Goal: Transaction & Acquisition: Purchase product/service

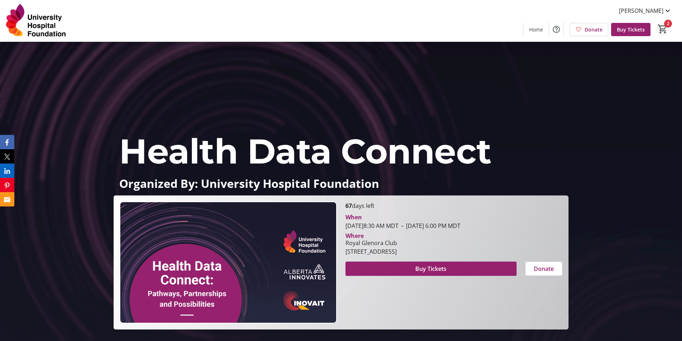
click at [658, 28] on mat-icon "2" at bounding box center [662, 29] width 11 height 11
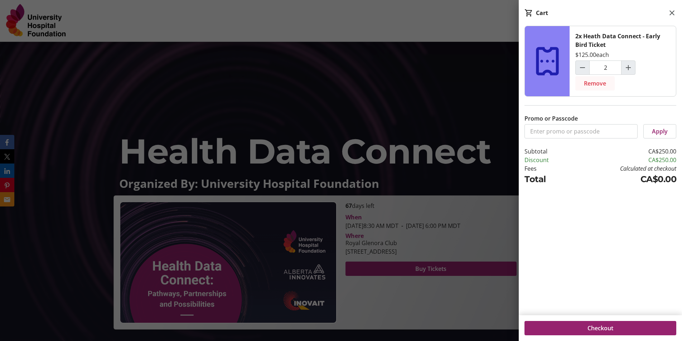
click at [591, 82] on span "Remove" at bounding box center [595, 83] width 22 height 9
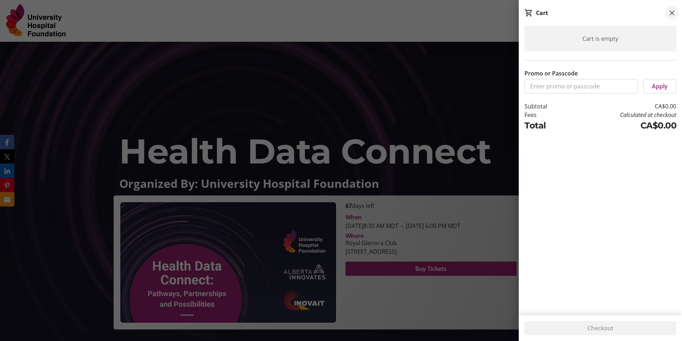
click at [676, 10] on span at bounding box center [672, 13] width 14 height 14
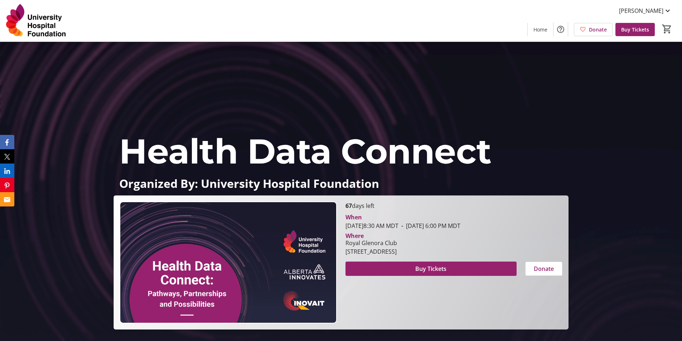
click at [237, 183] on p "Organized By: University Hospital Foundation" at bounding box center [340, 183] width 443 height 13
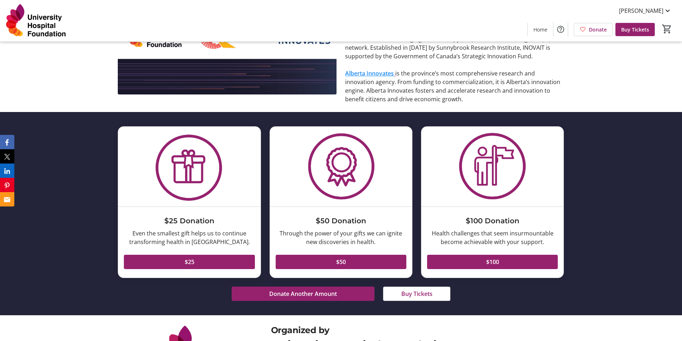
scroll to position [662, 0]
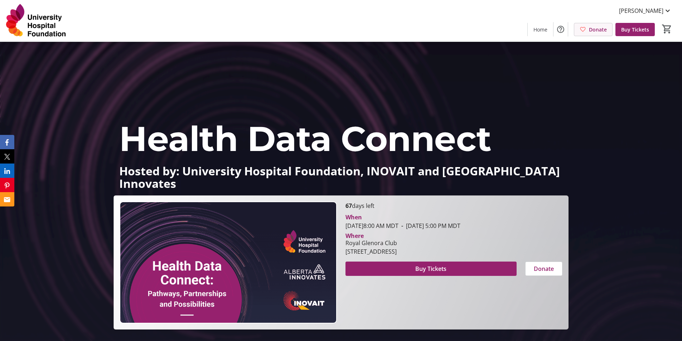
click at [596, 30] on span "Donate" at bounding box center [598, 30] width 18 height 8
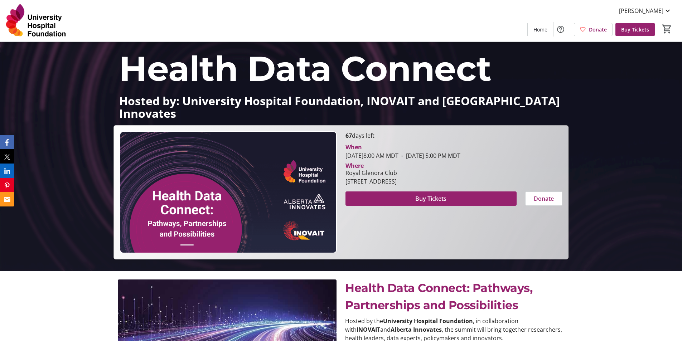
scroll to position [72, 0]
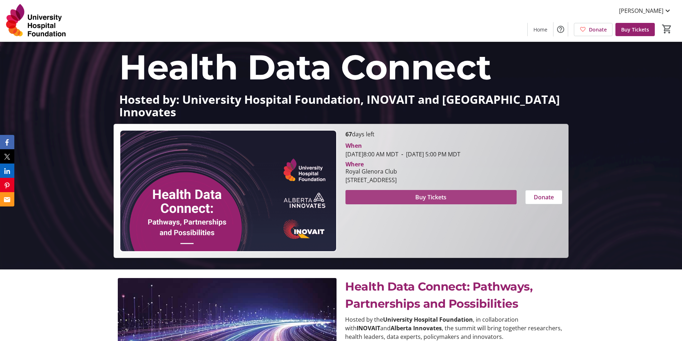
click at [429, 199] on span "Buy Tickets" at bounding box center [430, 197] width 31 height 9
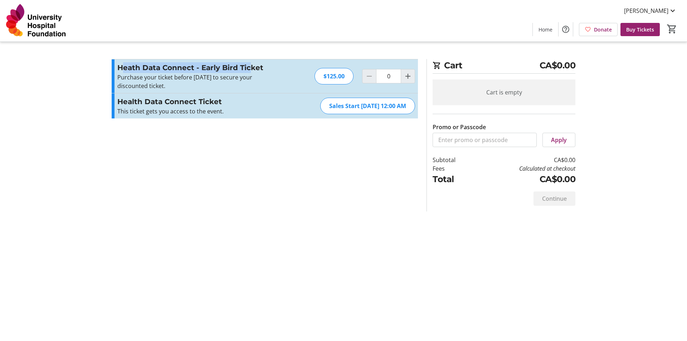
drag, startPoint x: 121, startPoint y: 65, endPoint x: 252, endPoint y: 63, distance: 130.3
click at [252, 63] on h3 "Heath Data Connect - Early Bird Ticket" at bounding box center [195, 67] width 156 height 11
drag, startPoint x: 129, startPoint y: 79, endPoint x: 150, endPoint y: 84, distance: 21.9
click at [150, 84] on p "Purchase your ticket before September 1st to secure your discounted ticket." at bounding box center [195, 81] width 156 height 17
click at [189, 131] on section "Promo or Passcode Apply Heath Data Connect - Early Bird Ticket Purchase your ti…" at bounding box center [264, 135] width 315 height 153
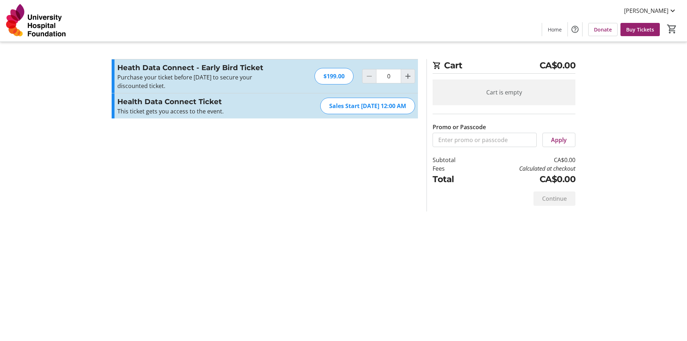
drag, startPoint x: 126, startPoint y: 101, endPoint x: 407, endPoint y: 107, distance: 280.7
click at [407, 107] on div "Health Data Connect Ticket This ticket gets you access to the event. Read more …" at bounding box center [265, 105] width 306 height 25
click at [188, 110] on div "This ticket gets you access to the event." at bounding box center [195, 111] width 156 height 9
drag, startPoint x: 121, startPoint y: 101, endPoint x: 217, endPoint y: 113, distance: 96.3
click at [217, 113] on div "Health Data Connect Ticket This ticket gets you access to the event. Read more …" at bounding box center [195, 105] width 156 height 19
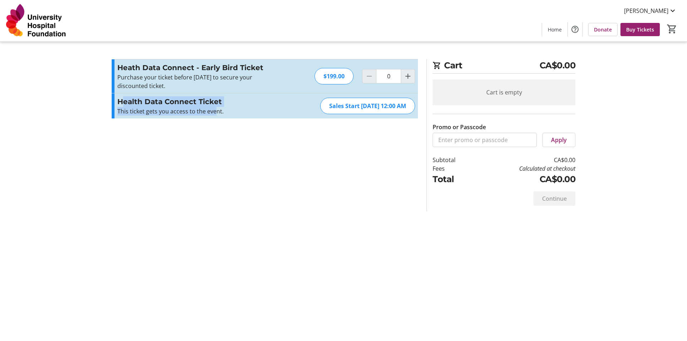
click at [207, 127] on section "Promo or Passcode Apply Heath Data Connect - Early Bird Ticket Purchase your ti…" at bounding box center [264, 135] width 315 height 153
click at [260, 69] on h3 "Heath Data Connect - Early Bird Ticket" at bounding box center [195, 67] width 156 height 11
click at [409, 78] on mat-icon "Increment by one" at bounding box center [408, 76] width 9 height 9
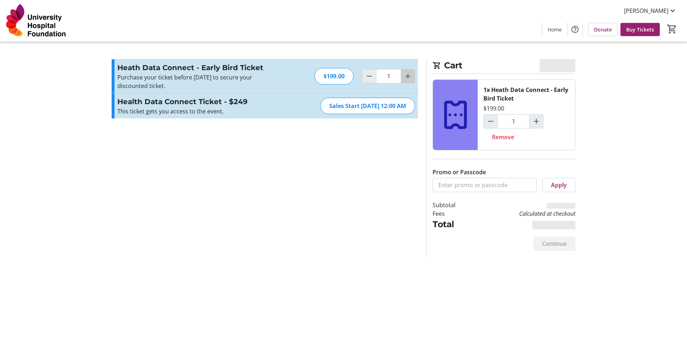
click at [411, 76] on mat-icon "Increment by one" at bounding box center [408, 76] width 9 height 9
type input "2"
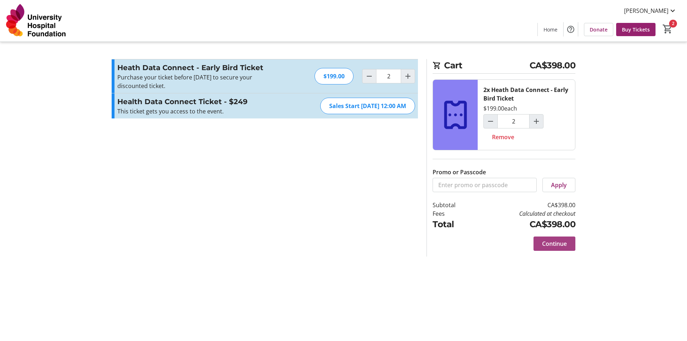
click at [557, 245] on span "Continue" at bounding box center [554, 244] width 25 height 9
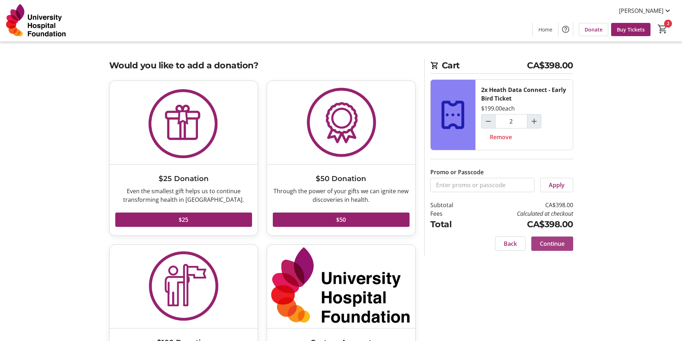
click at [556, 245] on span "Continue" at bounding box center [552, 244] width 25 height 9
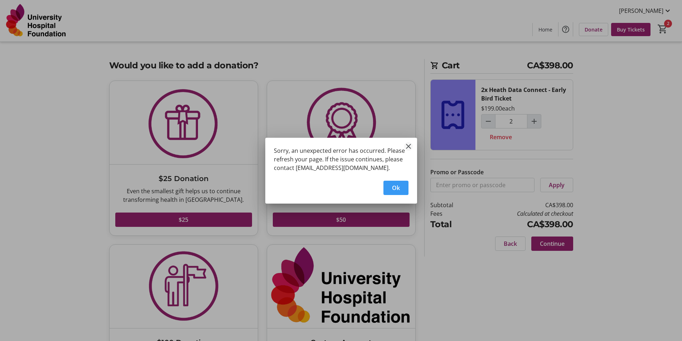
click at [410, 146] on mat-icon "Close" at bounding box center [408, 146] width 9 height 9
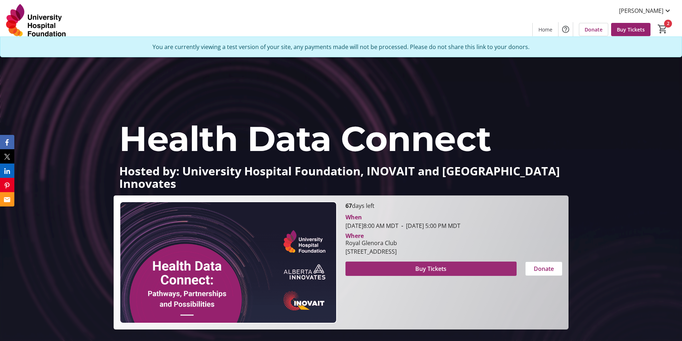
click at [440, 270] on span "Buy Tickets" at bounding box center [430, 269] width 31 height 9
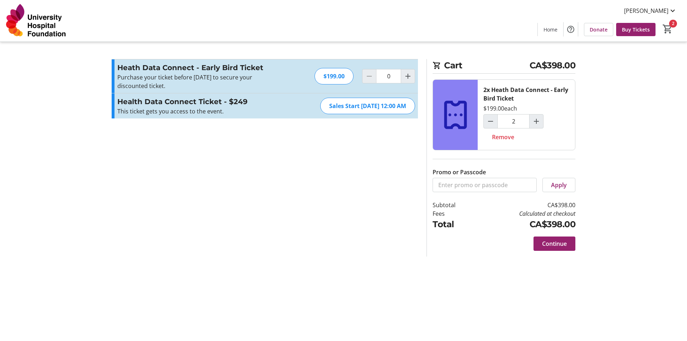
type input "2"
click at [549, 238] on span at bounding box center [555, 243] width 42 height 17
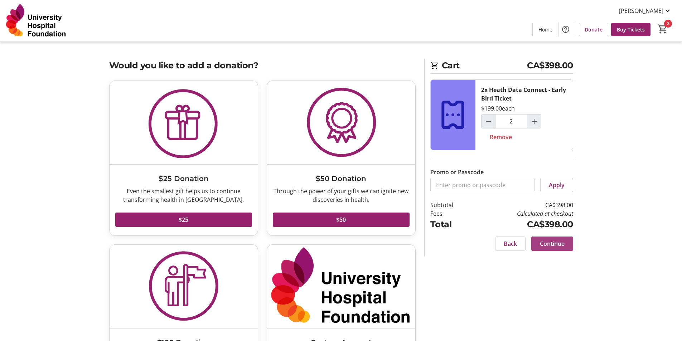
click at [552, 245] on span "Continue" at bounding box center [552, 244] width 25 height 9
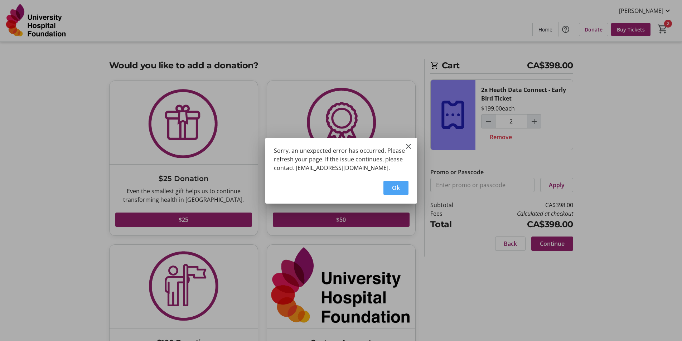
click at [398, 185] on span "Ok" at bounding box center [396, 188] width 8 height 9
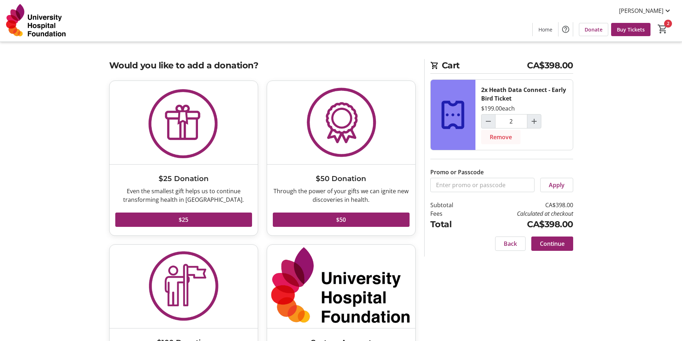
click at [500, 140] on span "Remove" at bounding box center [501, 137] width 22 height 9
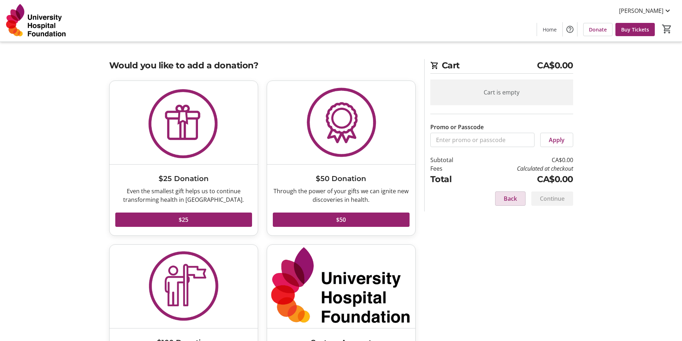
click at [502, 197] on span at bounding box center [511, 198] width 30 height 17
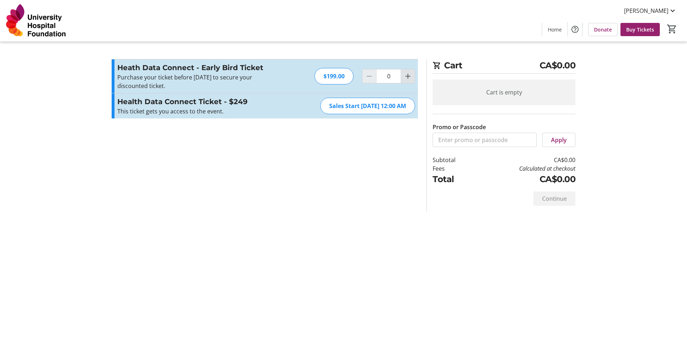
click at [411, 75] on mat-icon "Increment by one" at bounding box center [408, 76] width 9 height 9
type input "1"
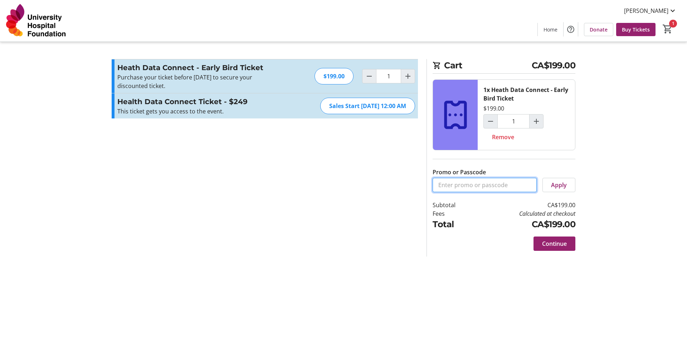
click at [489, 187] on input "Promo or Passcode" at bounding box center [485, 185] width 104 height 14
type input "CONNECTVIP"
click at [558, 190] on span at bounding box center [559, 185] width 32 height 17
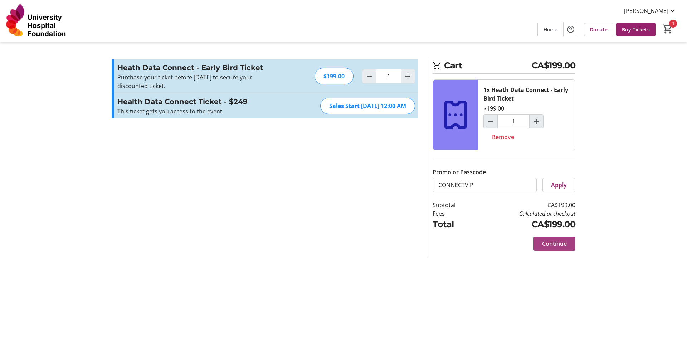
click at [547, 243] on span "Continue" at bounding box center [554, 244] width 25 height 9
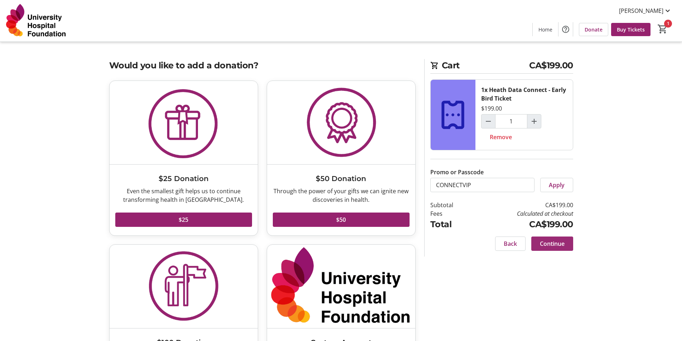
click at [541, 242] on span "Continue" at bounding box center [552, 244] width 25 height 9
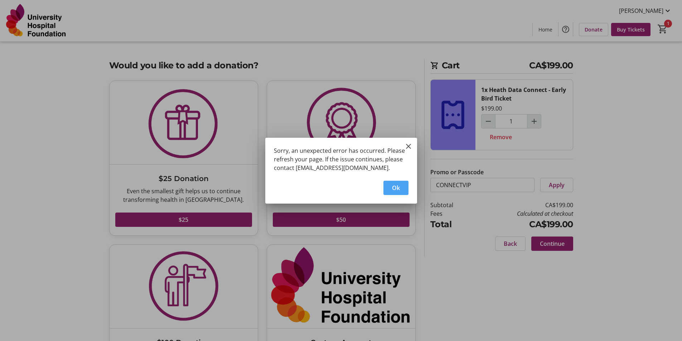
click at [398, 187] on span "Ok" at bounding box center [396, 188] width 8 height 9
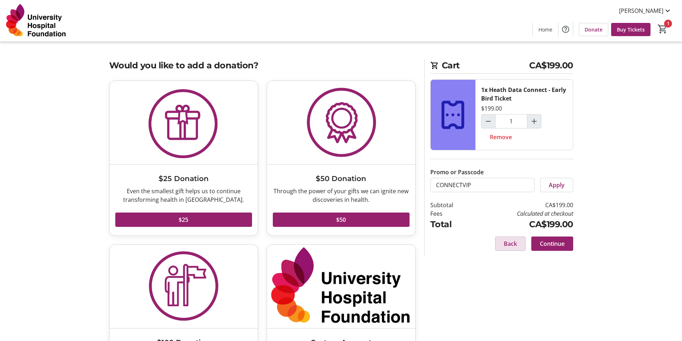
click at [511, 243] on span "Back" at bounding box center [510, 244] width 13 height 9
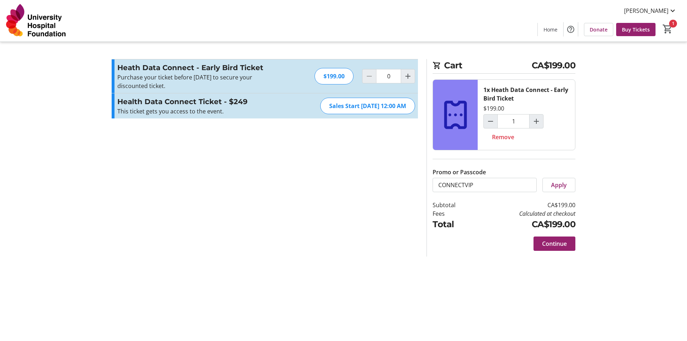
type input "1"
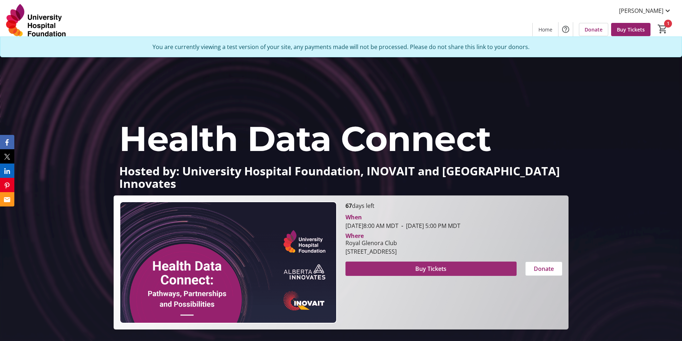
click at [431, 267] on span "Buy Tickets" at bounding box center [430, 269] width 31 height 9
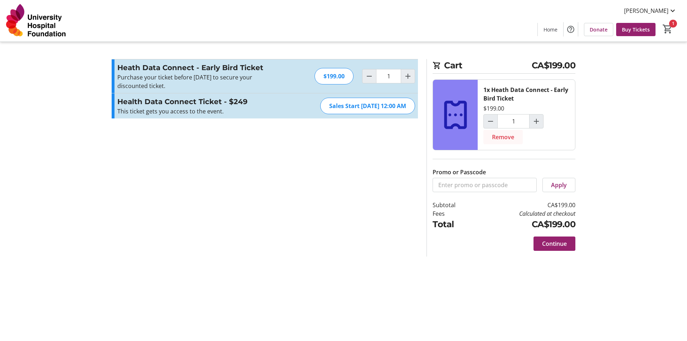
click at [508, 142] on span at bounding box center [503, 137] width 39 height 17
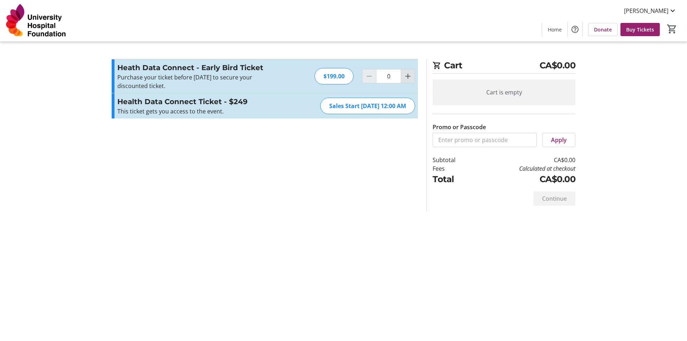
click at [406, 76] on mat-icon "Increment by one" at bounding box center [408, 76] width 9 height 9
type input "2"
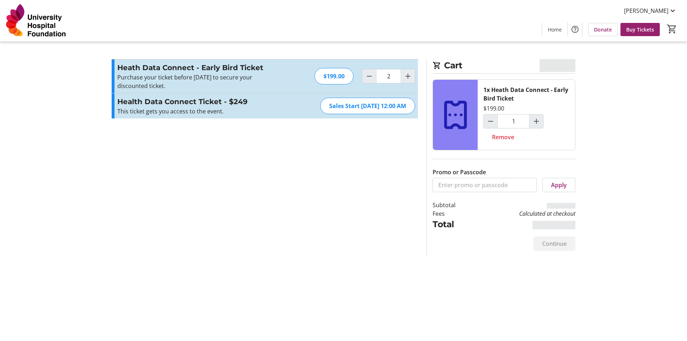
type input "2"
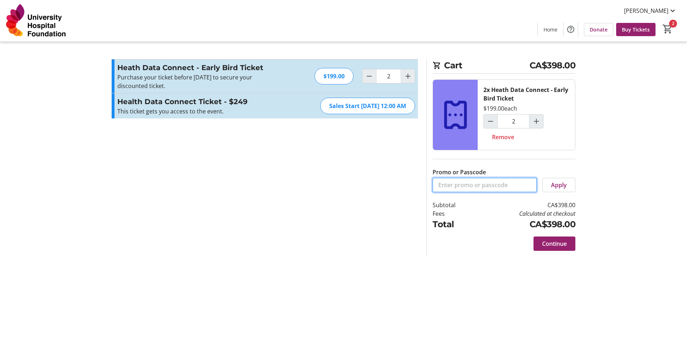
click at [486, 188] on input "Promo or Passcode" at bounding box center [485, 185] width 104 height 14
type input "CONNECT50"
click at [552, 188] on span "Apply" at bounding box center [559, 185] width 16 height 9
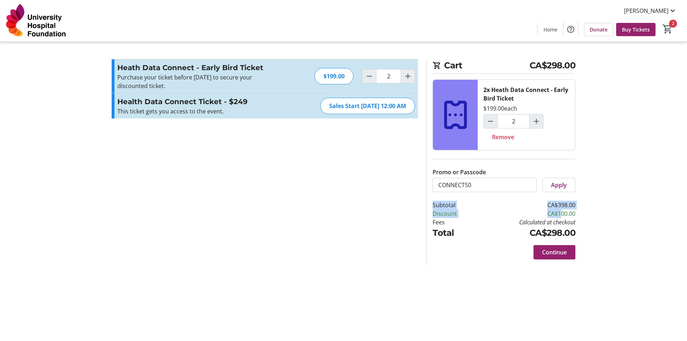
drag, startPoint x: 574, startPoint y: 214, endPoint x: 557, endPoint y: 213, distance: 16.1
click at [557, 213] on section "Cart CA$298.00 2x Heath Data Connect - Early Bird Ticket $199.00 each 2 Remove …" at bounding box center [501, 162] width 158 height 206
click at [564, 214] on td "CA$100.00" at bounding box center [526, 213] width 100 height 9
click at [558, 253] on span "Continue" at bounding box center [554, 252] width 25 height 9
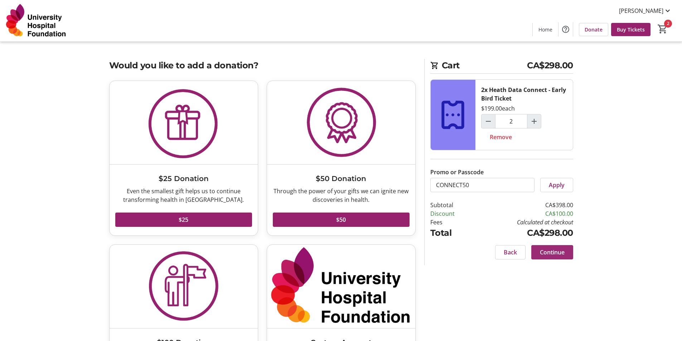
click at [557, 255] on span "Continue" at bounding box center [552, 252] width 25 height 9
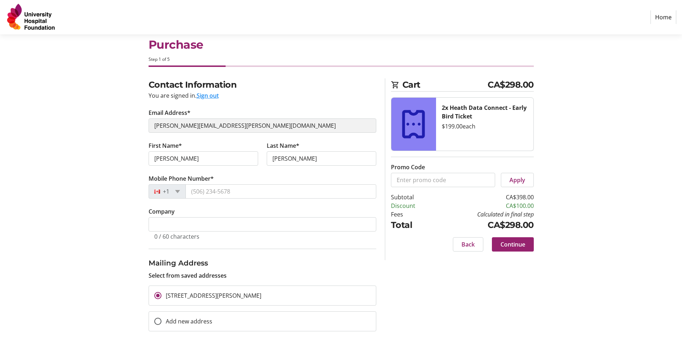
scroll to position [23, 0]
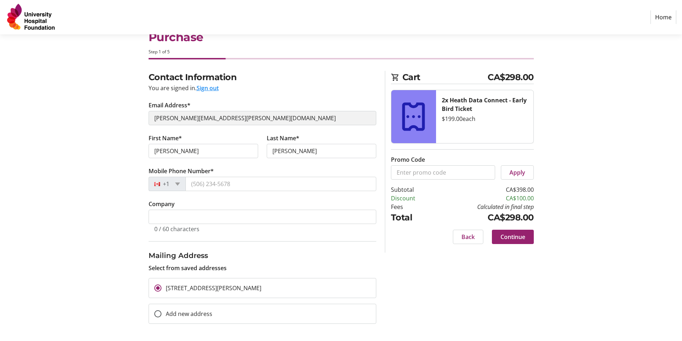
drag, startPoint x: 176, startPoint y: 206, endPoint x: 146, endPoint y: 208, distance: 30.5
click at [146, 208] on div "Contact Information You are signed in. Sign out Email Address* [PERSON_NAME][EM…" at bounding box center [262, 206] width 236 height 270
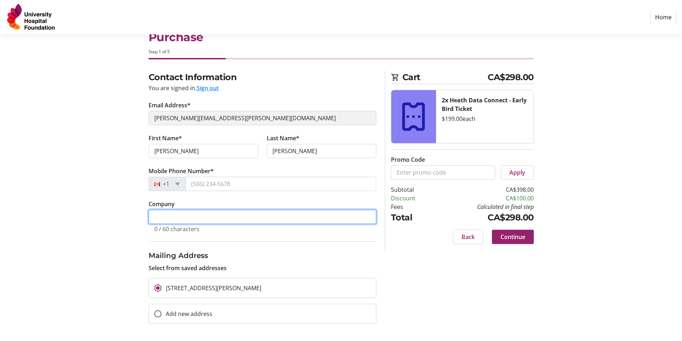
click at [164, 217] on input "Company" at bounding box center [263, 217] width 228 height 14
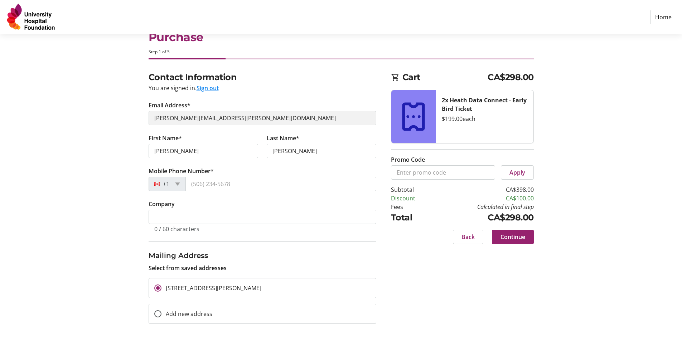
click at [137, 235] on div "Contact Information You are signed in. Sign out Email Address* [PERSON_NAME][EM…" at bounding box center [341, 206] width 473 height 270
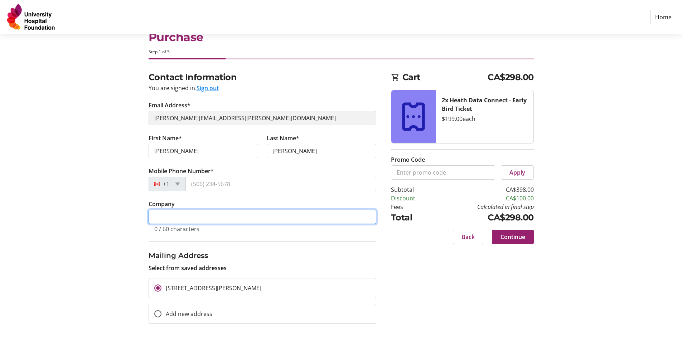
click at [203, 218] on input "Company" at bounding box center [263, 217] width 228 height 14
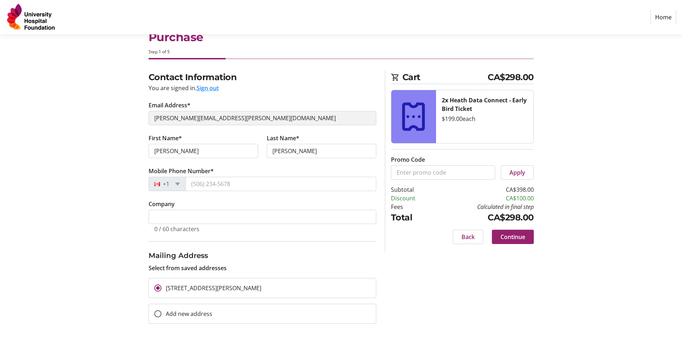
click at [155, 232] on tr-character-limit "0 / 60 characters" at bounding box center [176, 229] width 45 height 8
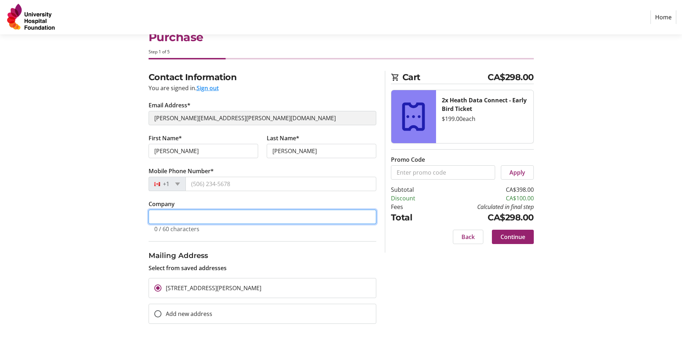
click at [183, 220] on input "Company" at bounding box center [263, 217] width 228 height 14
type input "University Hospital Foundation"
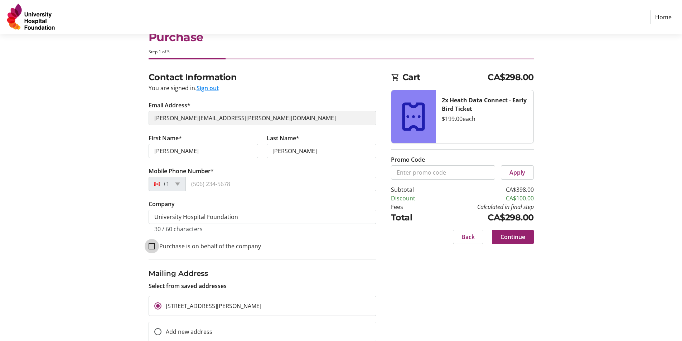
click at [151, 249] on input "Purchase is on behalf of the company" at bounding box center [152, 246] width 6 height 6
checkbox input "true"
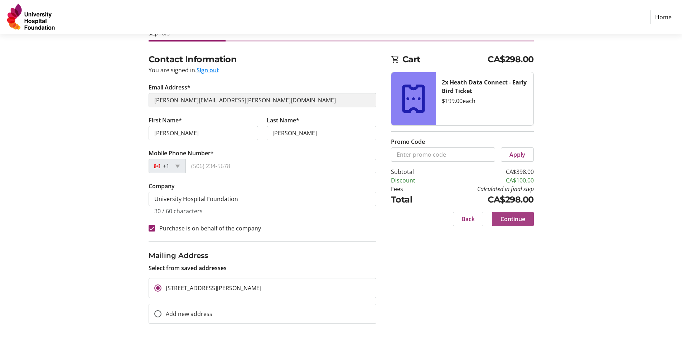
click at [517, 222] on span "Continue" at bounding box center [513, 219] width 25 height 9
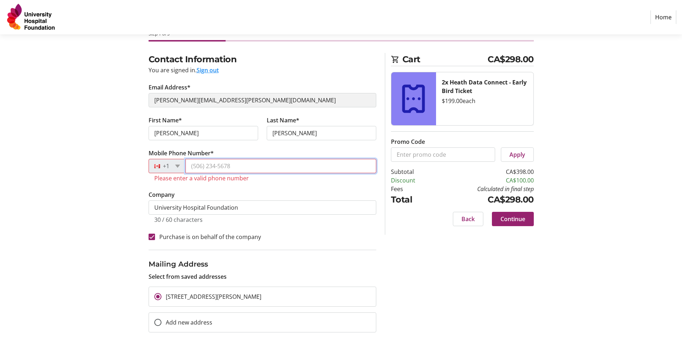
click at [228, 172] on input "Mobile Phone Number*" at bounding box center [280, 166] width 191 height 14
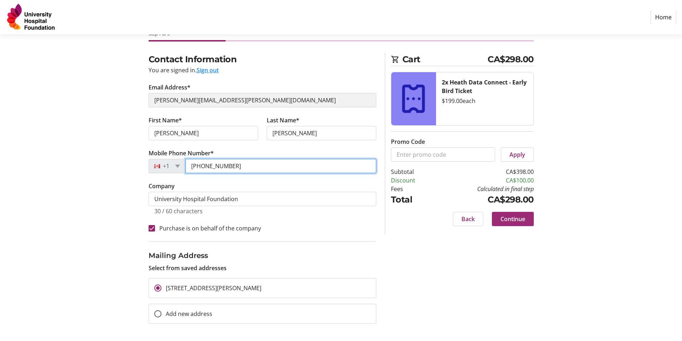
type input "[PHONE_NUMBER]"
click at [513, 219] on span "Continue" at bounding box center [513, 219] width 25 height 9
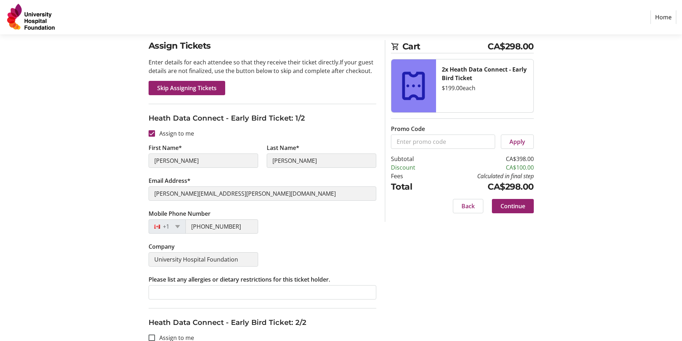
scroll to position [72, 0]
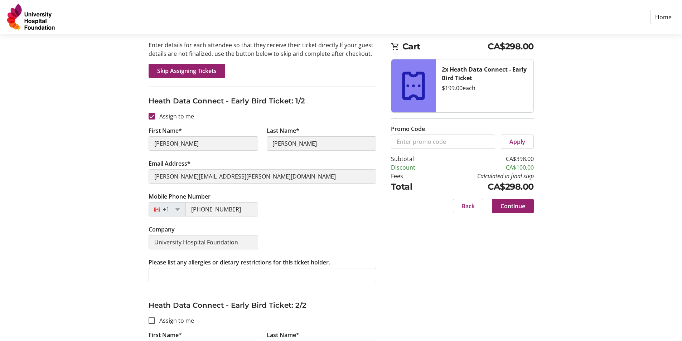
drag, startPoint x: 149, startPoint y: 261, endPoint x: 337, endPoint y: 264, distance: 188.0
click at [337, 264] on tr-form-field "Please list any allergies or dietary restrictions for this ticket holder." at bounding box center [263, 274] width 228 height 33
click at [325, 260] on label "Please list any allergies or dietary restrictions for this ticket holder." at bounding box center [240, 262] width 182 height 9
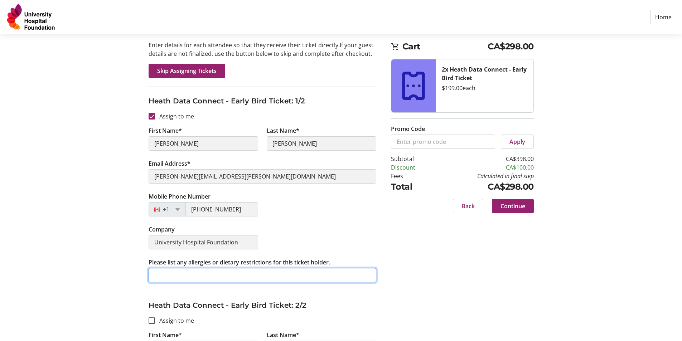
click at [325, 268] on input "Please list any allergies or dietary restrictions for this ticket holder." at bounding box center [263, 275] width 228 height 14
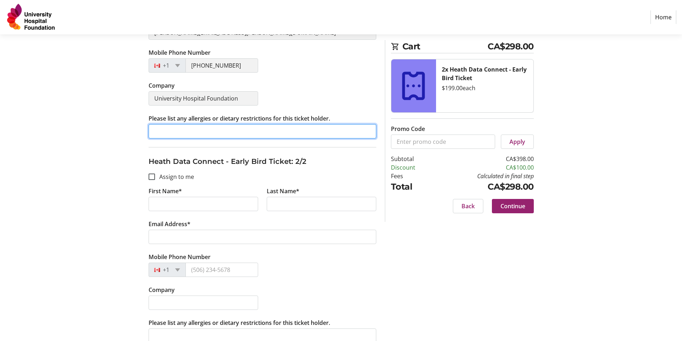
scroll to position [226, 0]
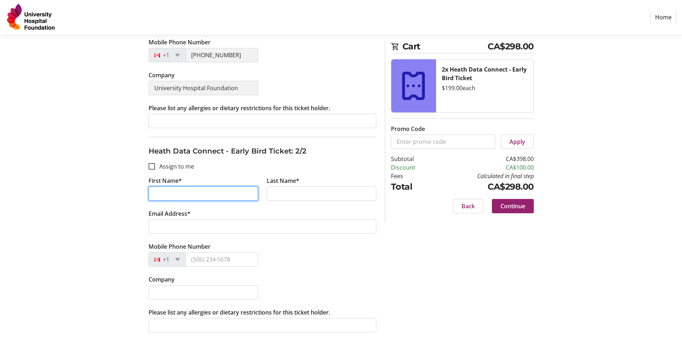
click at [178, 194] on input "First Name*" at bounding box center [204, 194] width 110 height 14
type input "[PERSON_NAME]"
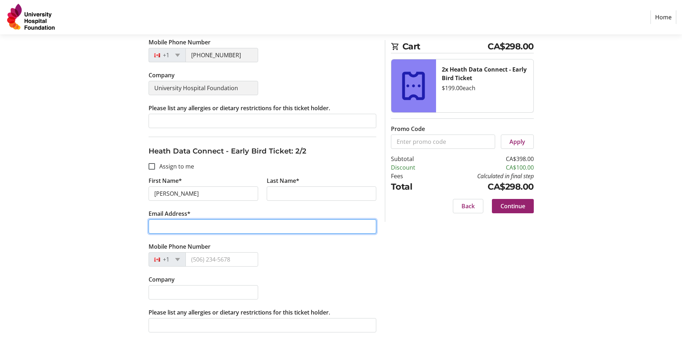
click at [198, 229] on input "Email Address*" at bounding box center [263, 226] width 228 height 14
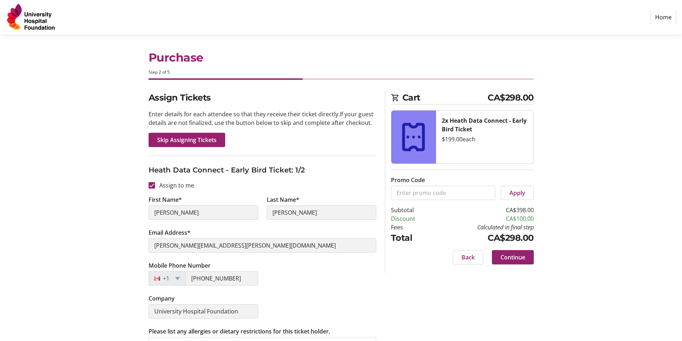
scroll to position [0, 0]
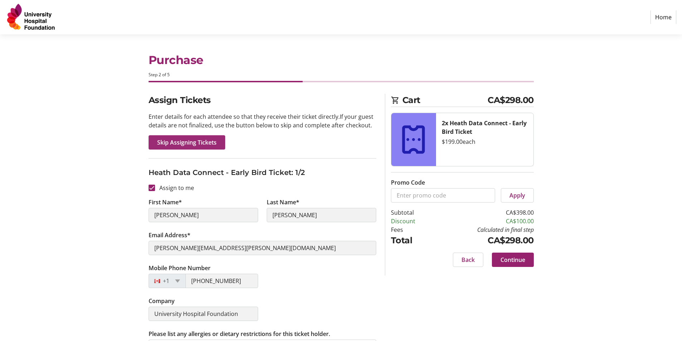
type input "alid"
click at [190, 141] on span "Skip Assigning Tickets" at bounding box center [186, 142] width 59 height 9
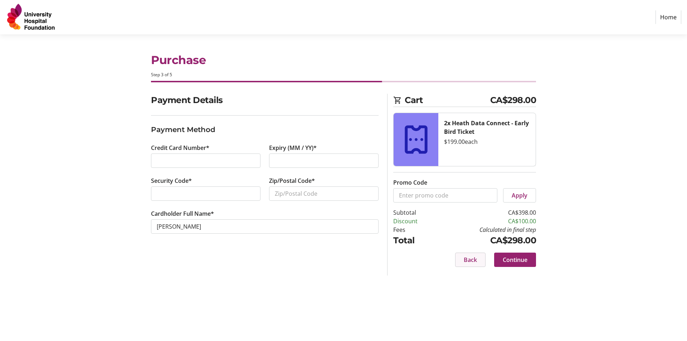
click at [471, 263] on span "Back" at bounding box center [470, 260] width 13 height 9
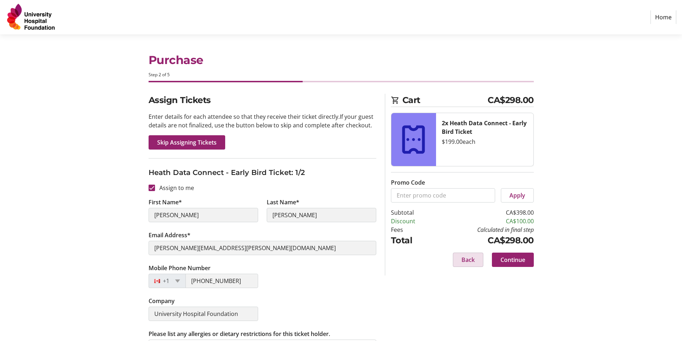
click at [459, 259] on span at bounding box center [468, 259] width 30 height 17
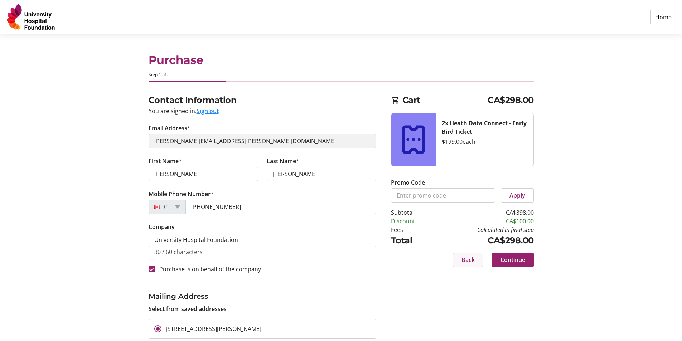
click at [460, 259] on span at bounding box center [468, 259] width 30 height 17
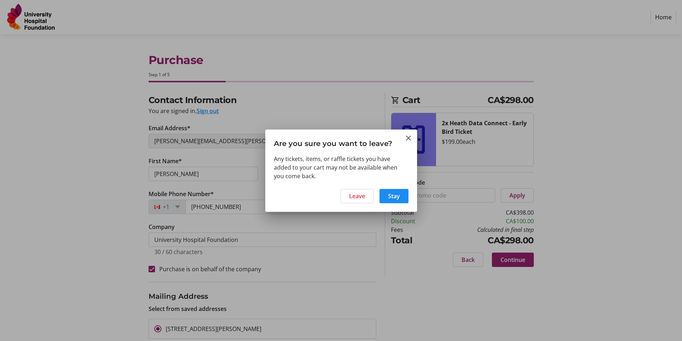
click at [413, 137] on h3 "Are you sure you want to leave?" at bounding box center [341, 142] width 152 height 25
click at [406, 142] on mat-icon "Close" at bounding box center [408, 138] width 9 height 9
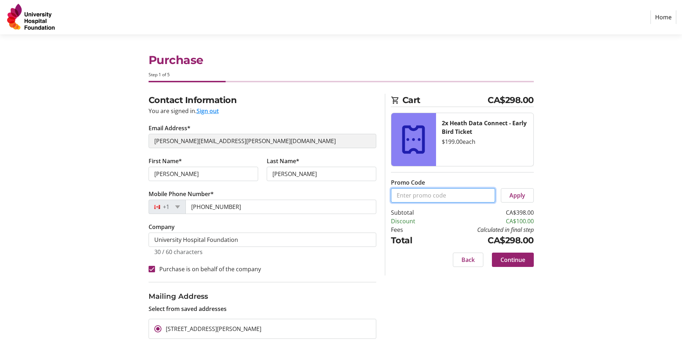
click at [423, 196] on input "Promo Code" at bounding box center [443, 195] width 104 height 14
type input "CONNECTVIP"
click at [530, 193] on span at bounding box center [517, 195] width 32 height 17
drag, startPoint x: 447, startPoint y: 197, endPoint x: 365, endPoint y: 195, distance: 82.4
click at [365, 195] on div "Contact Information You are signed in. Sign out Email Address* [PERSON_NAME][EM…" at bounding box center [341, 238] width 473 height 288
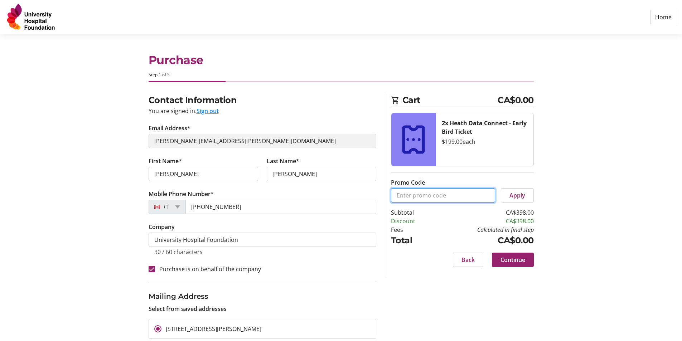
click at [450, 197] on input "Promo Code" at bounding box center [443, 195] width 104 height 14
click at [509, 197] on span "Apply" at bounding box center [517, 195] width 16 height 9
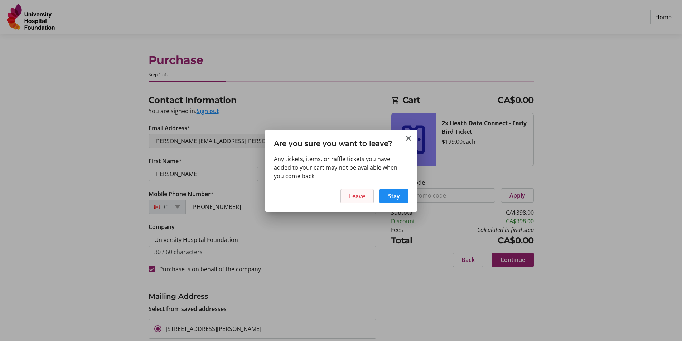
click at [364, 197] on span "Leave" at bounding box center [357, 196] width 16 height 9
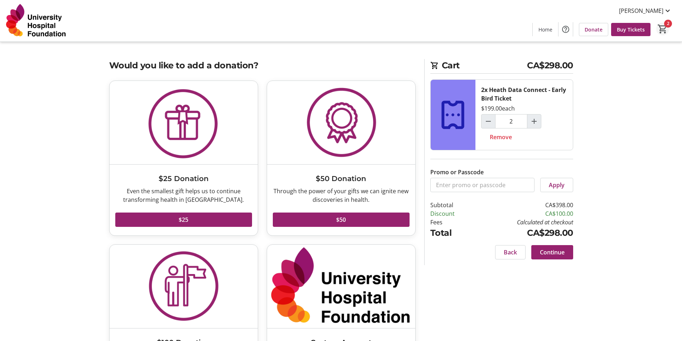
click at [662, 30] on mat-icon "2" at bounding box center [662, 29] width 11 height 11
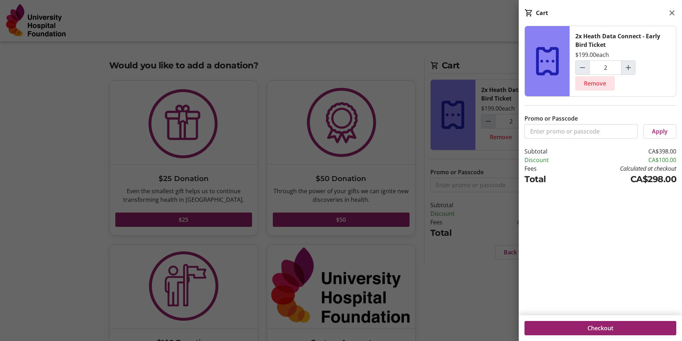
click at [585, 86] on span "Remove" at bounding box center [595, 83] width 22 height 9
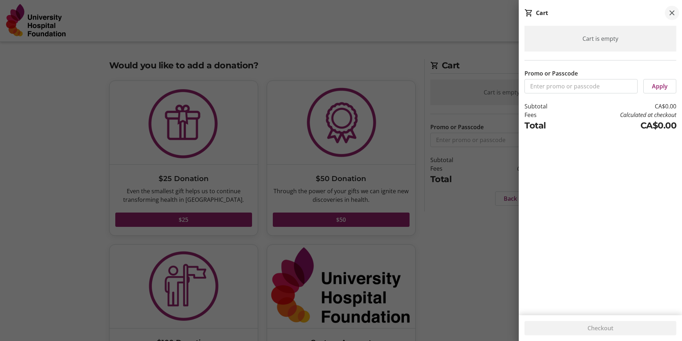
click at [672, 13] on mat-icon at bounding box center [672, 13] width 9 height 9
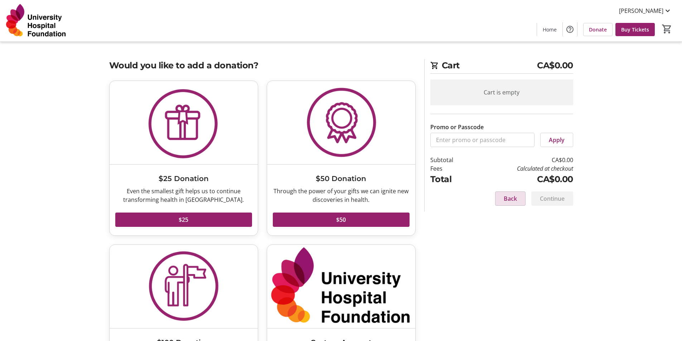
click at [506, 195] on span "Back" at bounding box center [510, 198] width 13 height 9
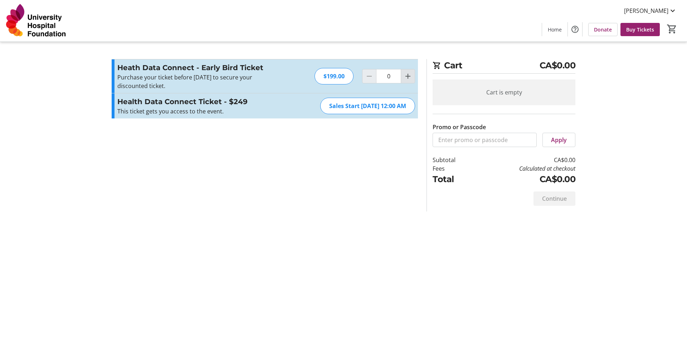
click at [407, 74] on mat-icon "Increment by one" at bounding box center [408, 76] width 9 height 9
type input "1"
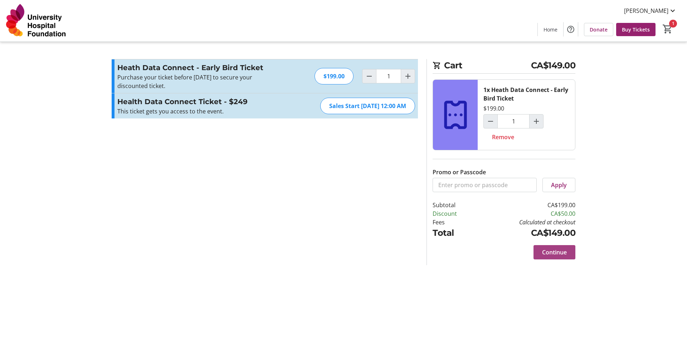
click at [563, 250] on span "Continue" at bounding box center [554, 252] width 25 height 9
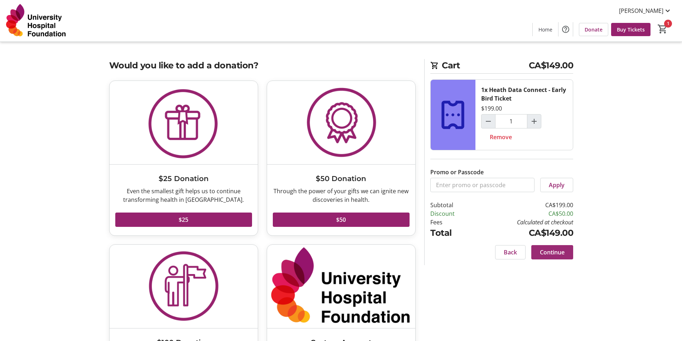
click at [563, 250] on span "Continue" at bounding box center [552, 252] width 25 height 9
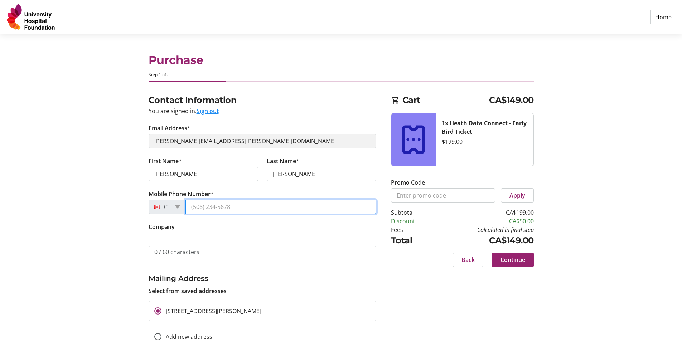
click at [217, 204] on input "Mobile Phone Number*" at bounding box center [280, 207] width 191 height 14
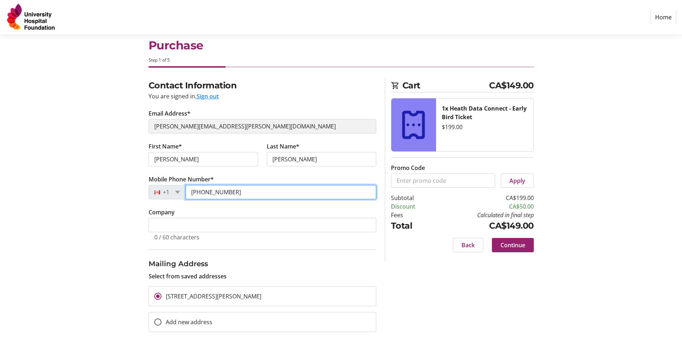
scroll to position [23, 0]
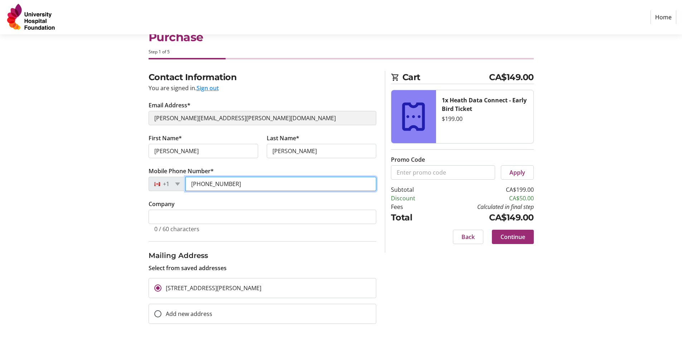
type input "[PHONE_NUMBER]"
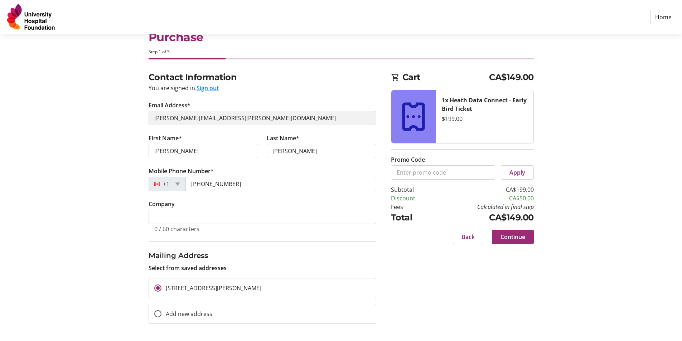
click at [520, 237] on span "Continue" at bounding box center [513, 237] width 25 height 9
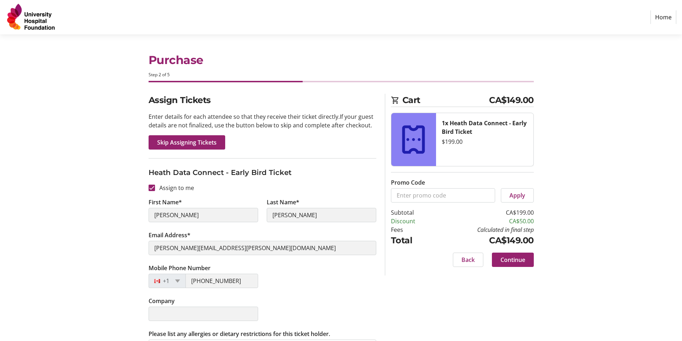
scroll to position [21, 0]
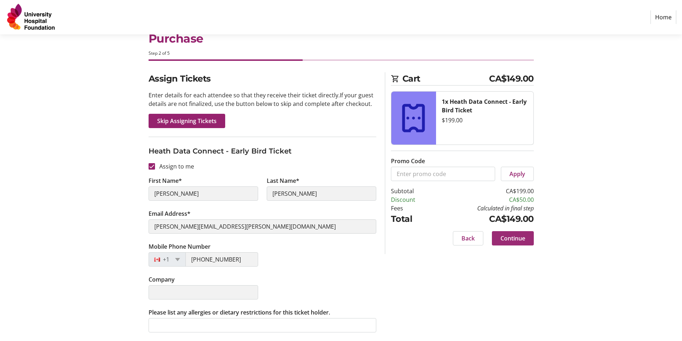
click at [523, 239] on span "Continue" at bounding box center [513, 238] width 25 height 9
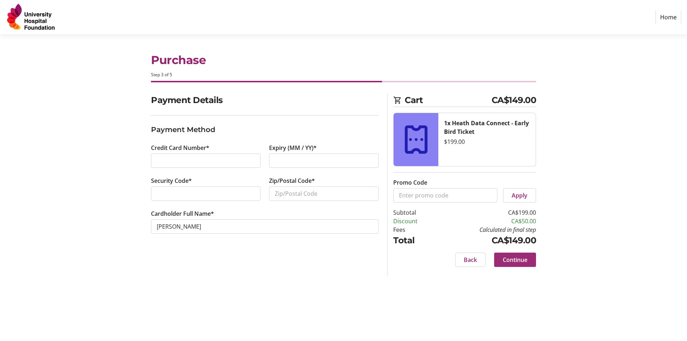
click at [521, 260] on span "Continue" at bounding box center [515, 260] width 25 height 9
click at [361, 272] on div "Payment Details Payment Method Credit Card Number* Expiry (MM / YY)* Security C…" at bounding box center [265, 185] width 236 height 182
